Goal: Task Accomplishment & Management: Complete application form

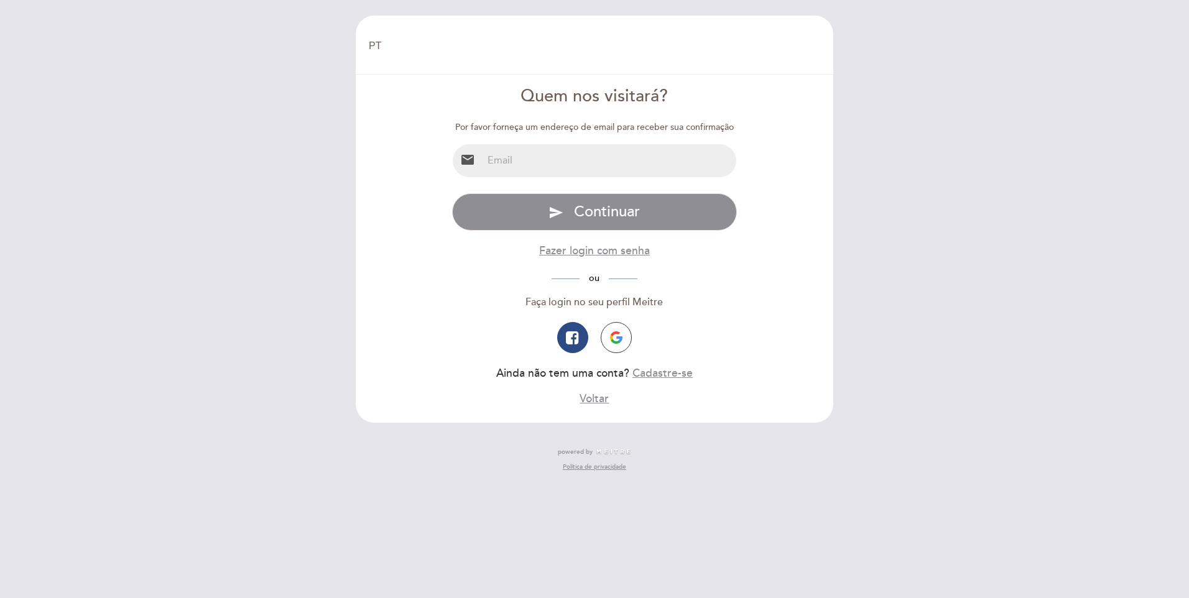
select select "pt"
click at [589, 165] on input "email" at bounding box center [609, 160] width 254 height 33
type input "[PERSON_NAME][EMAIL_ADDRESS][DOMAIN_NAME]"
click at [622, 333] on button "button" at bounding box center [616, 337] width 31 height 31
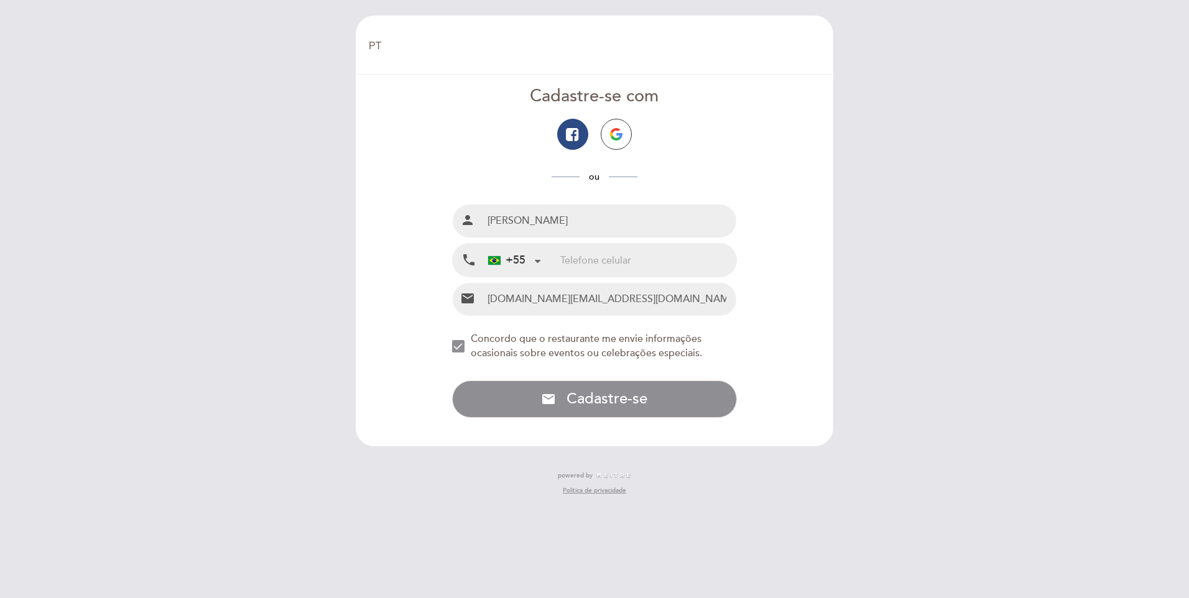
click at [570, 264] on input "tel" at bounding box center [648, 260] width 176 height 33
type input "92982600928"
click at [464, 344] on div "NEW_MODAL_AGREE_RESTAURANT_SEND_OCCASIONAL_INFO" at bounding box center [458, 346] width 12 height 12
click at [460, 349] on div "NEW_MODAL_AGREE_RESTAURANT_SEND_OCCASIONAL_INFO" at bounding box center [458, 346] width 12 height 12
click at [646, 234] on input "[PERSON_NAME]" at bounding box center [609, 221] width 254 height 33
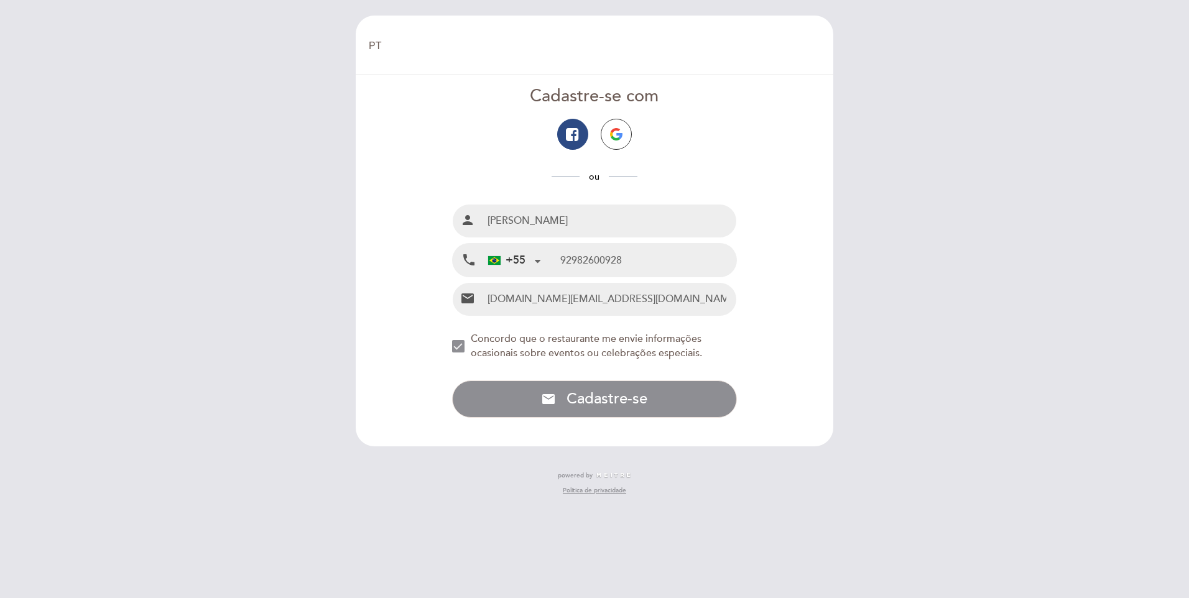
click at [782, 308] on form "Cadastre-se com ou Nome completo person [PERSON_NAME] Telefone celular local_ph…" at bounding box center [594, 251] width 460 height 333
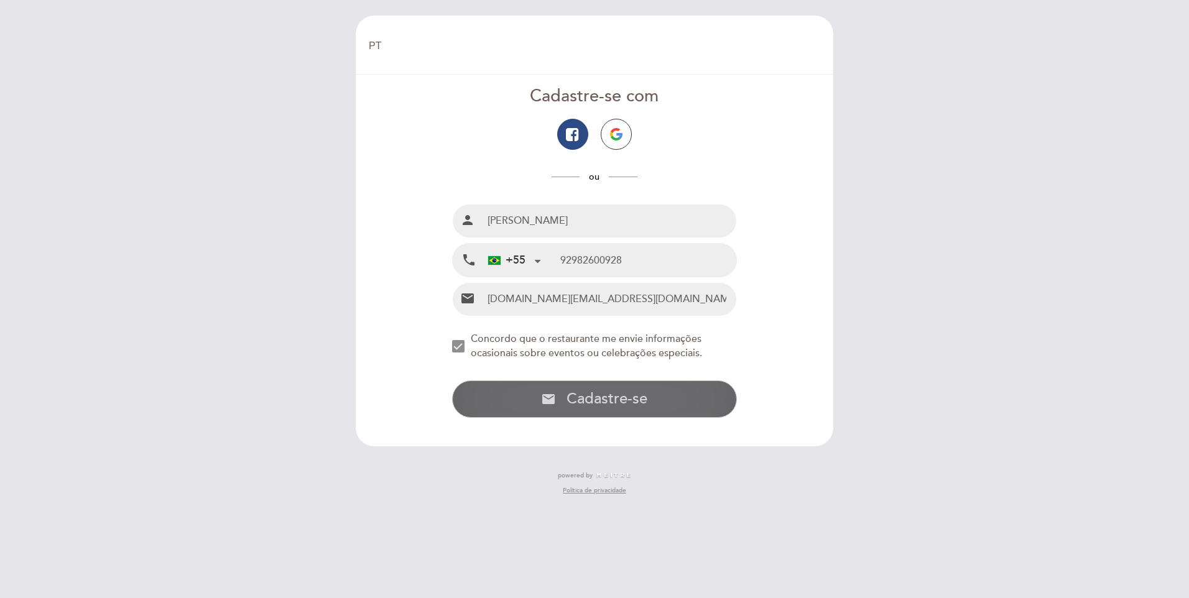
click at [637, 397] on span "Cadastre-se" at bounding box center [606, 399] width 81 height 18
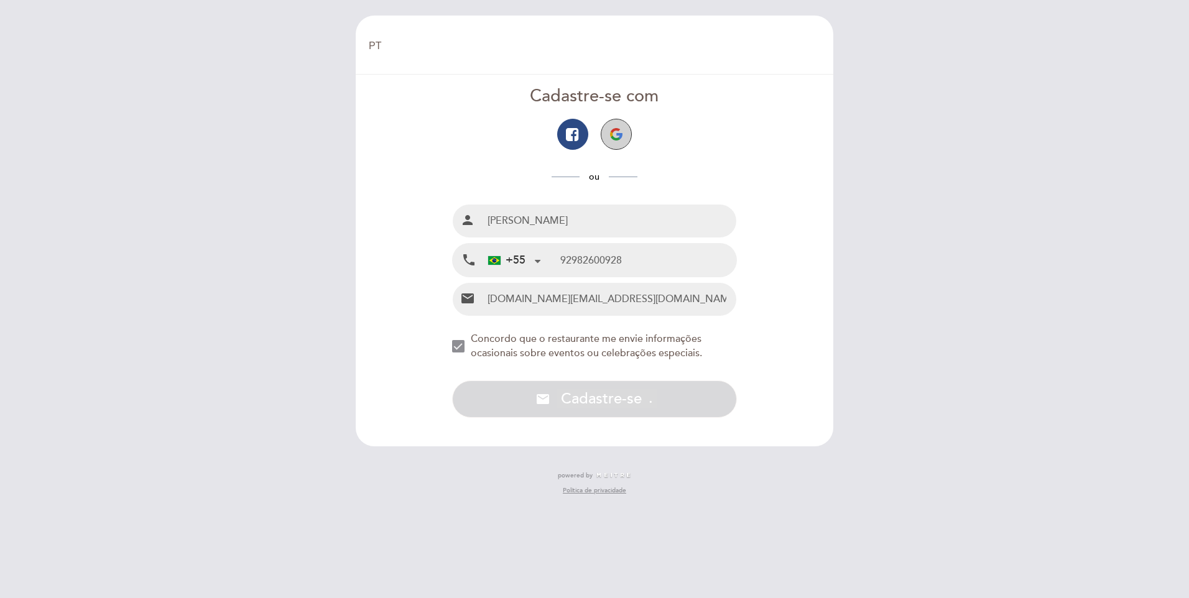
click at [622, 131] on button "button" at bounding box center [616, 134] width 31 height 31
click at [675, 263] on input "92982600928" at bounding box center [648, 260] width 176 height 33
